Goal: Task Accomplishment & Management: Use online tool/utility

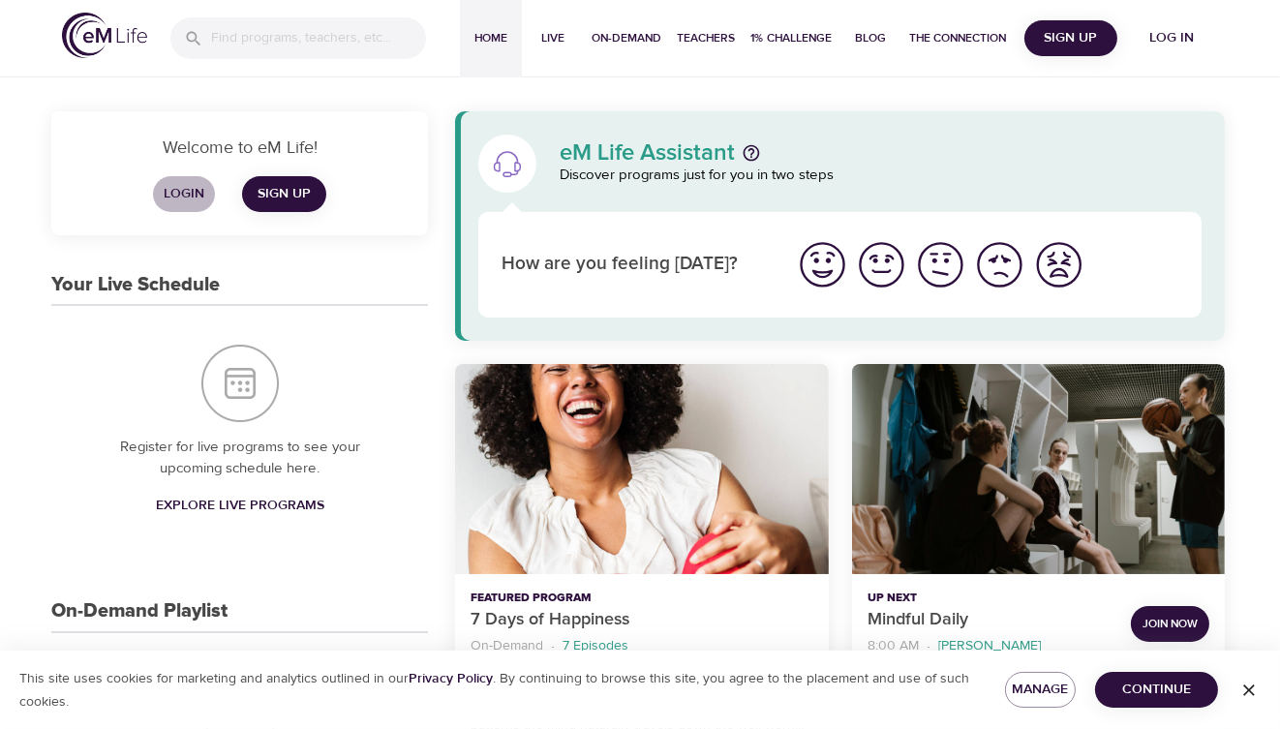
click at [186, 195] on span "Login" at bounding box center [184, 194] width 46 height 24
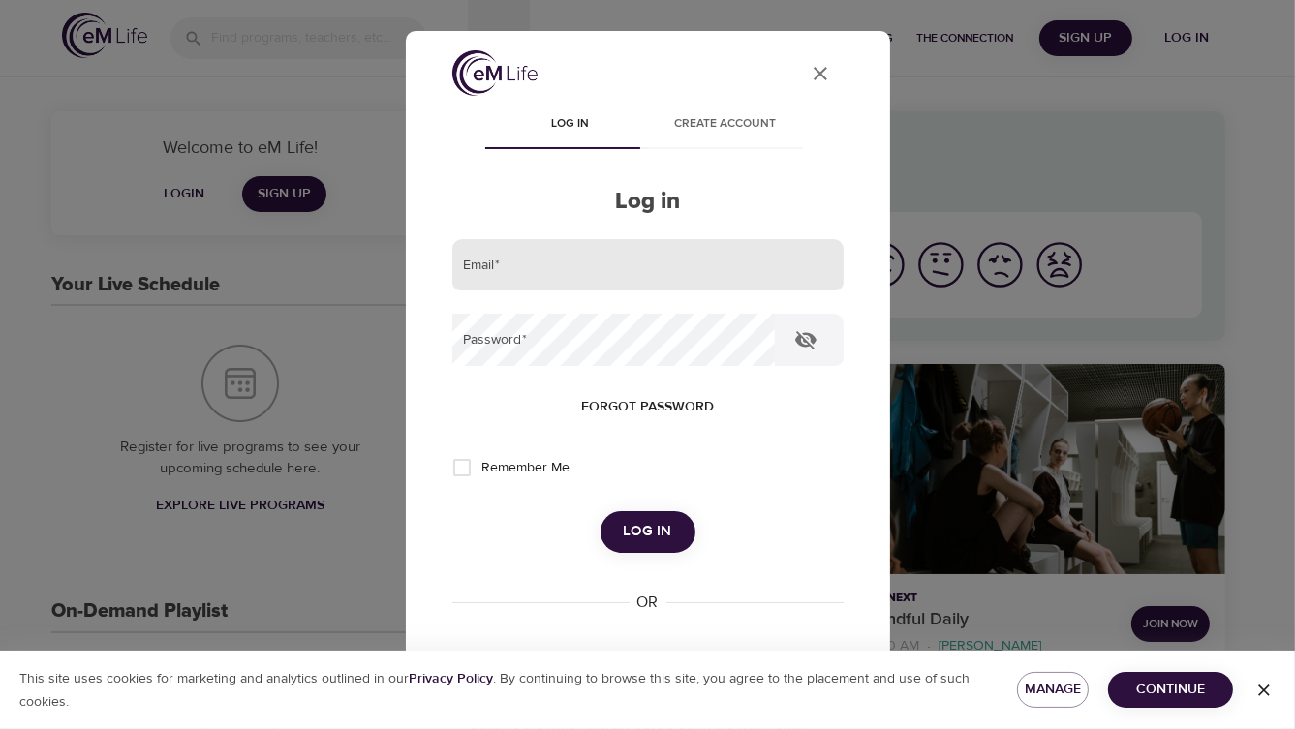
click at [566, 261] on input "email" at bounding box center [647, 265] width 391 height 52
type input "willie.loyal@cnoinc.com"
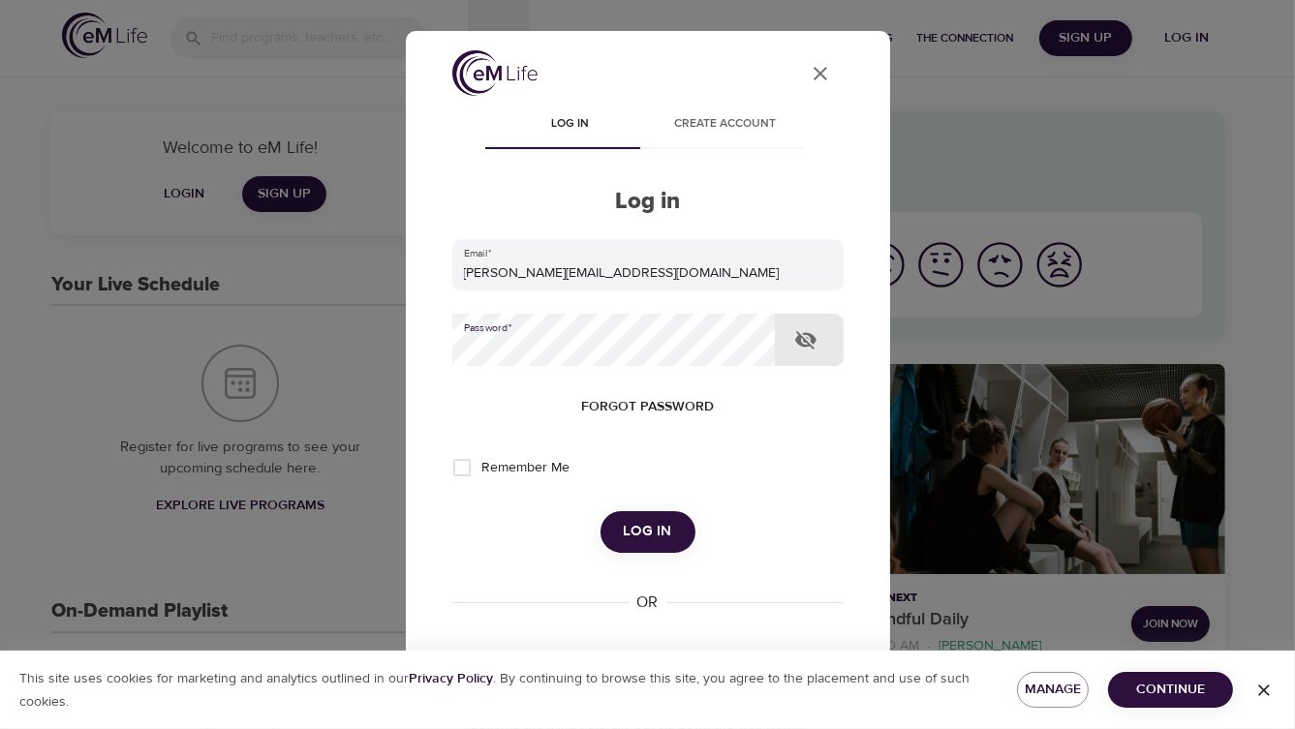
click at [600, 511] on button "Log in" at bounding box center [647, 531] width 95 height 41
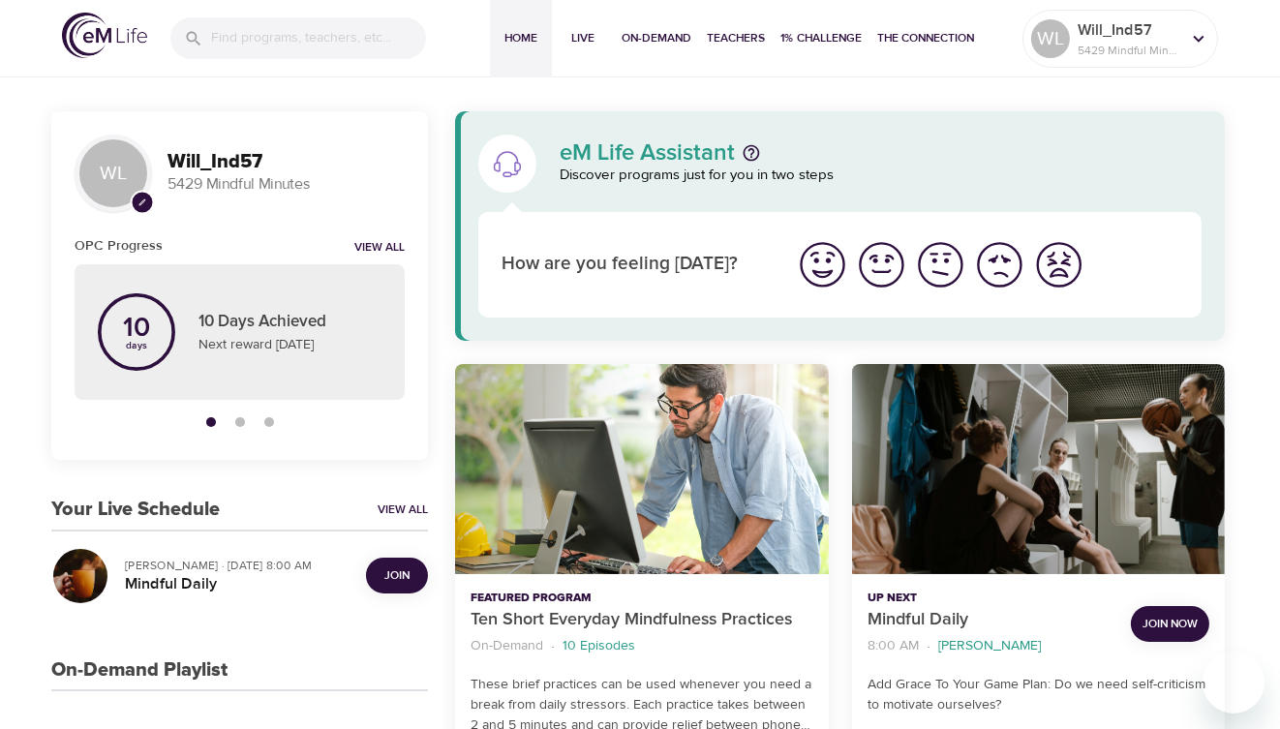
click at [400, 575] on span "Join" at bounding box center [396, 575] width 25 height 20
